Goal: Transaction & Acquisition: Purchase product/service

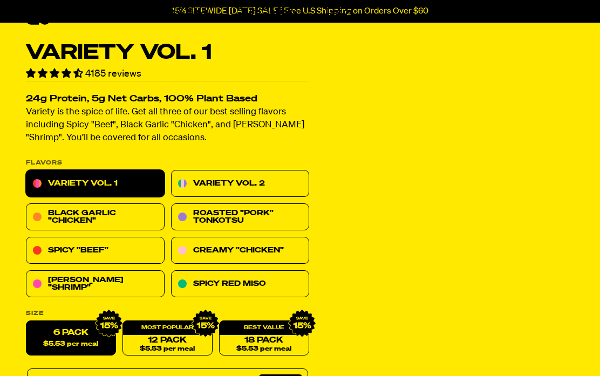
scroll to position [16, 0]
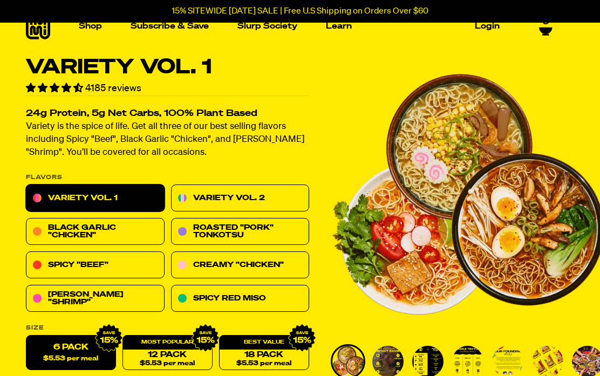
click at [270, 196] on link "Variety Vol. 2" at bounding box center [240, 198] width 139 height 27
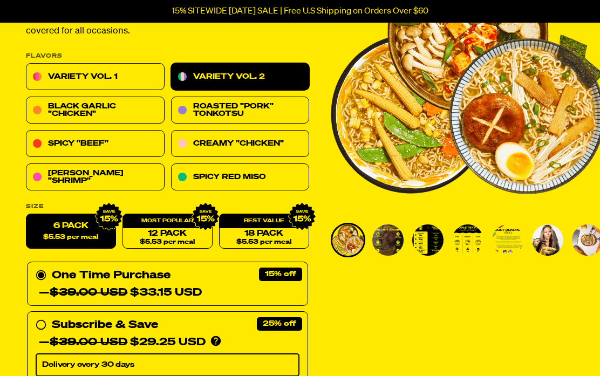
scroll to position [142, 0]
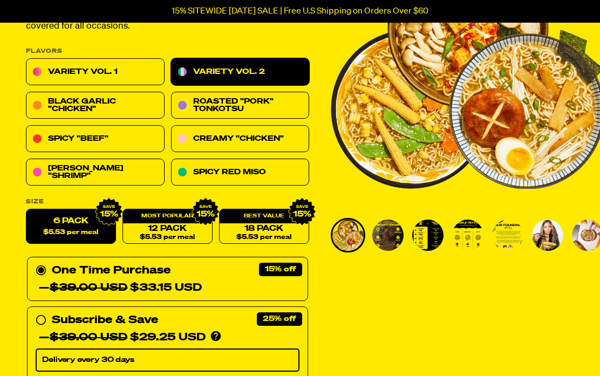
click at [254, 106] on link "Roasted "Pork" Tonkotsu" at bounding box center [240, 105] width 139 height 27
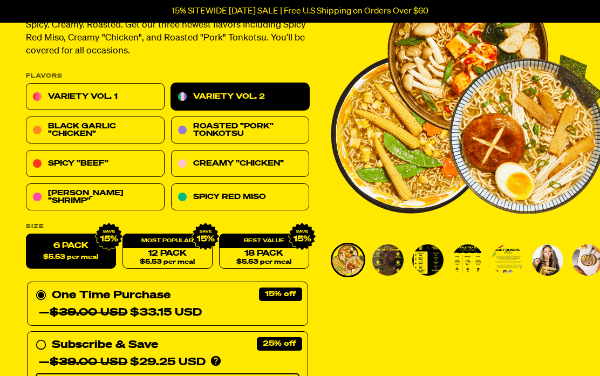
scroll to position [103, 0]
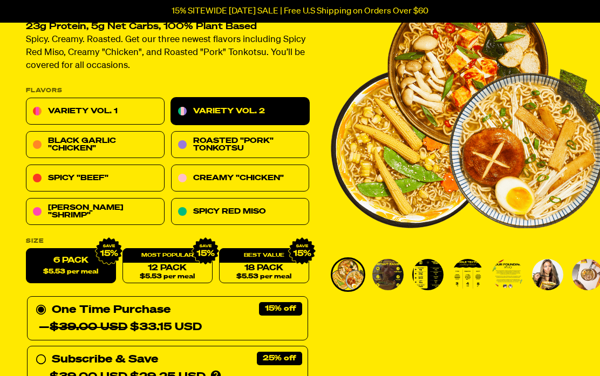
click at [156, 274] on span "$5.53 per meal" at bounding box center [167, 277] width 55 height 7
radio input "false"
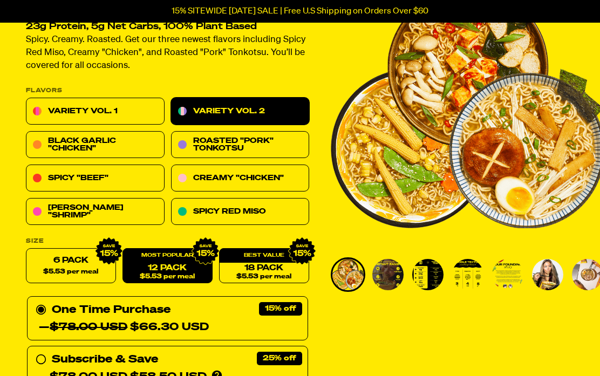
click at [117, 112] on link "Variety Vol. 1" at bounding box center [95, 111] width 139 height 27
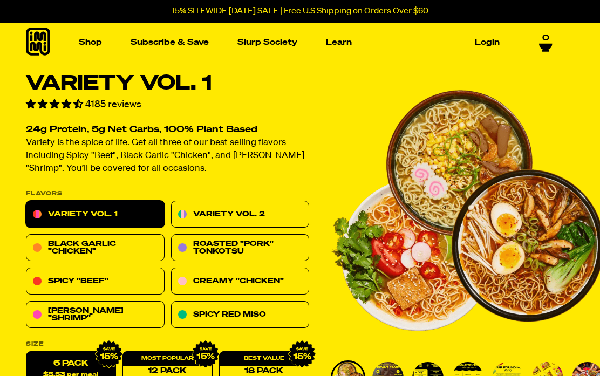
click at [254, 215] on link "Variety Vol. 2" at bounding box center [240, 214] width 139 height 27
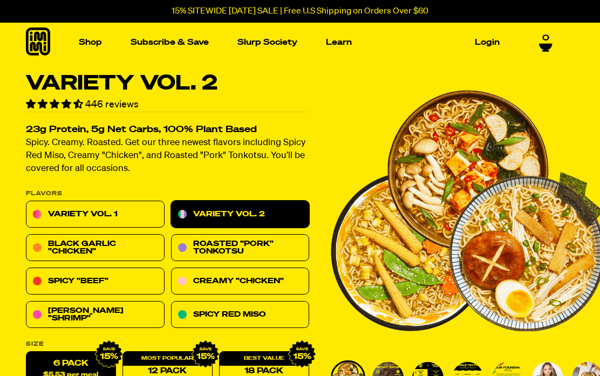
click at [131, 218] on link "Variety Vol. 1" at bounding box center [95, 214] width 139 height 27
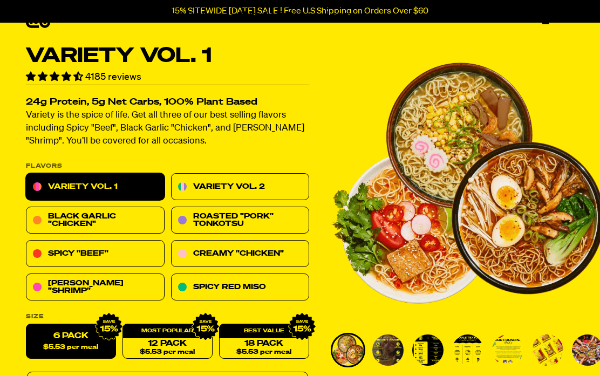
scroll to position [28, 0]
click at [246, 191] on link "Variety Vol. 2" at bounding box center [240, 187] width 139 height 27
